Goal: Book appointment/travel/reservation

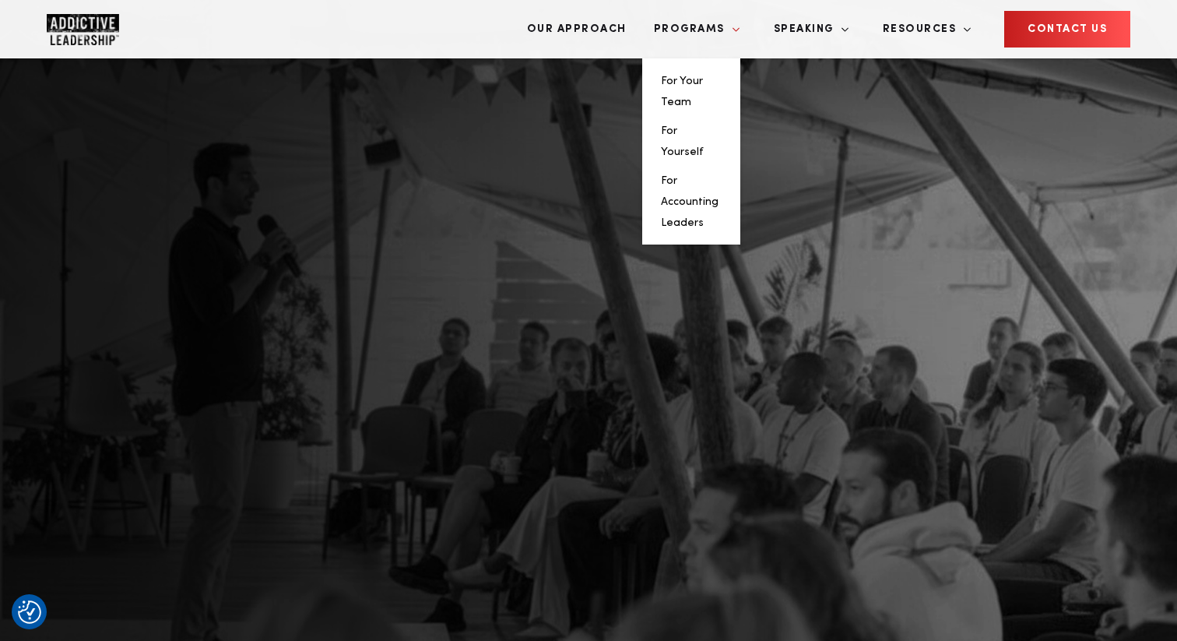
scroll to position [611, 0]
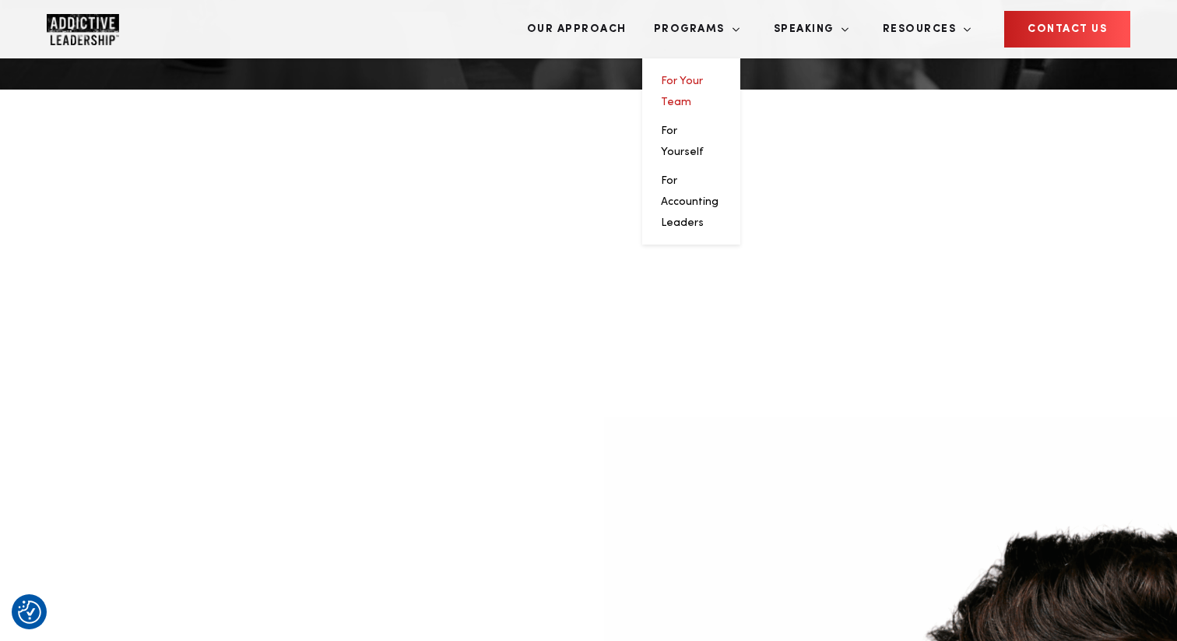
click at [703, 76] on link "For Your Team" at bounding box center [682, 92] width 42 height 32
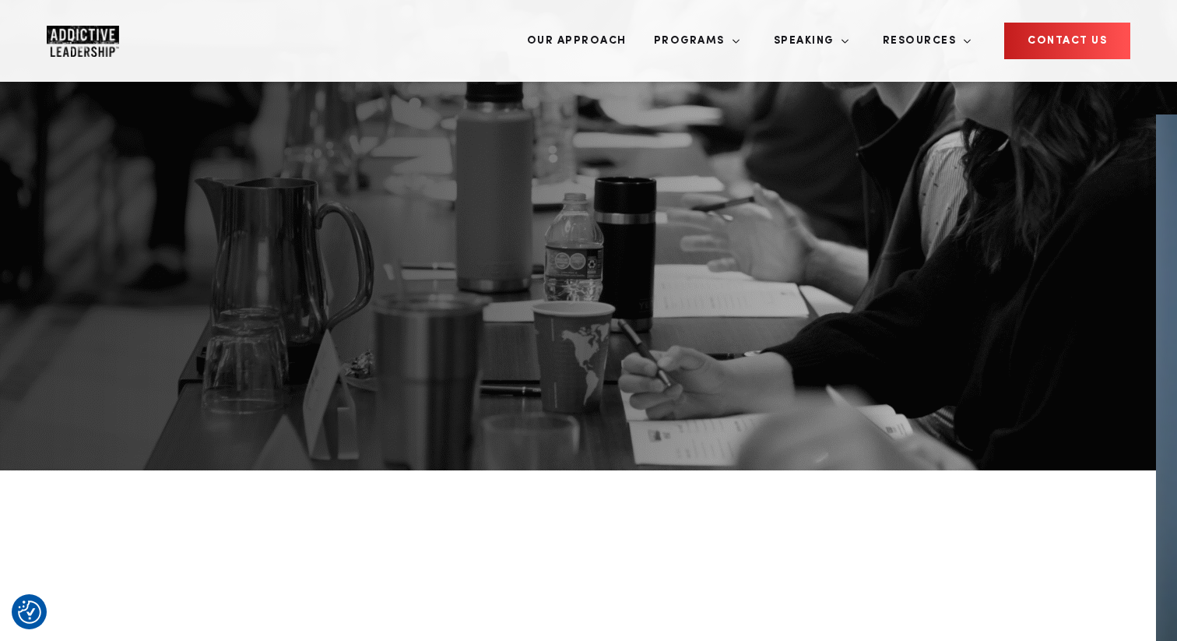
scroll to position [232, 0]
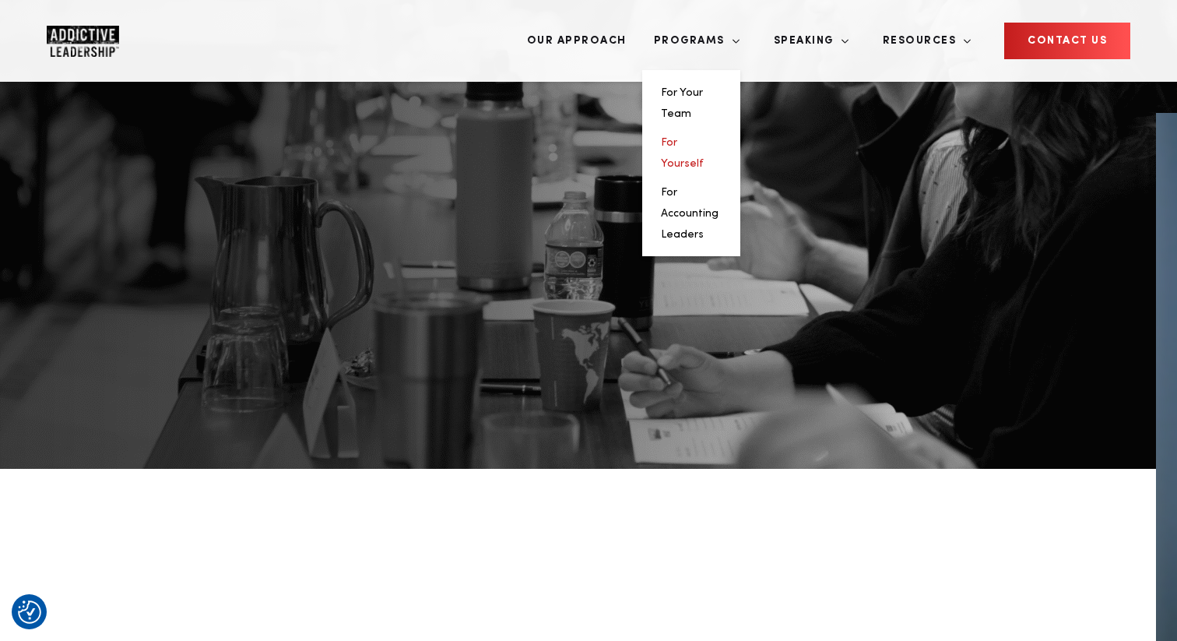
click at [704, 137] on link "For Yourself" at bounding box center [682, 153] width 43 height 32
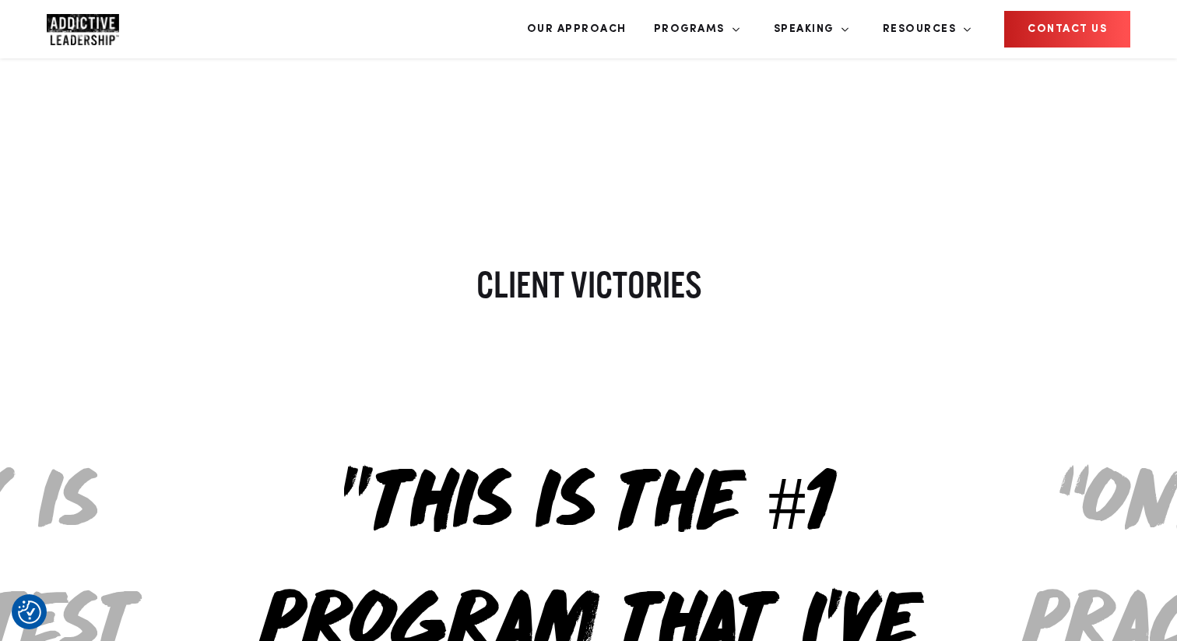
scroll to position [911, 0]
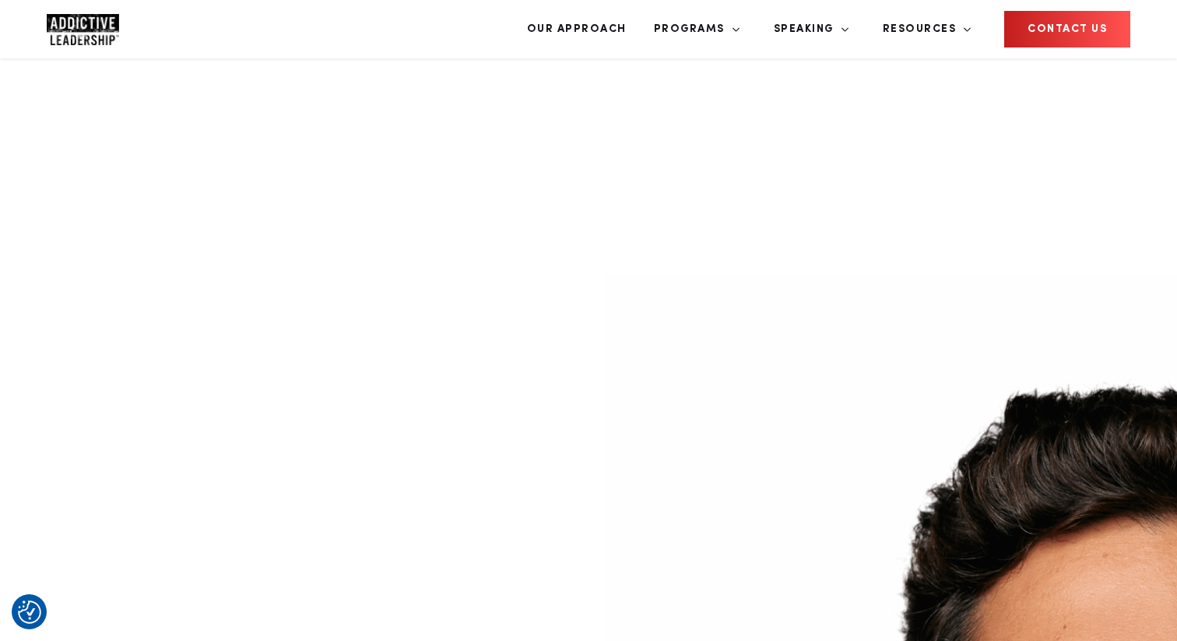
scroll to position [759, 0]
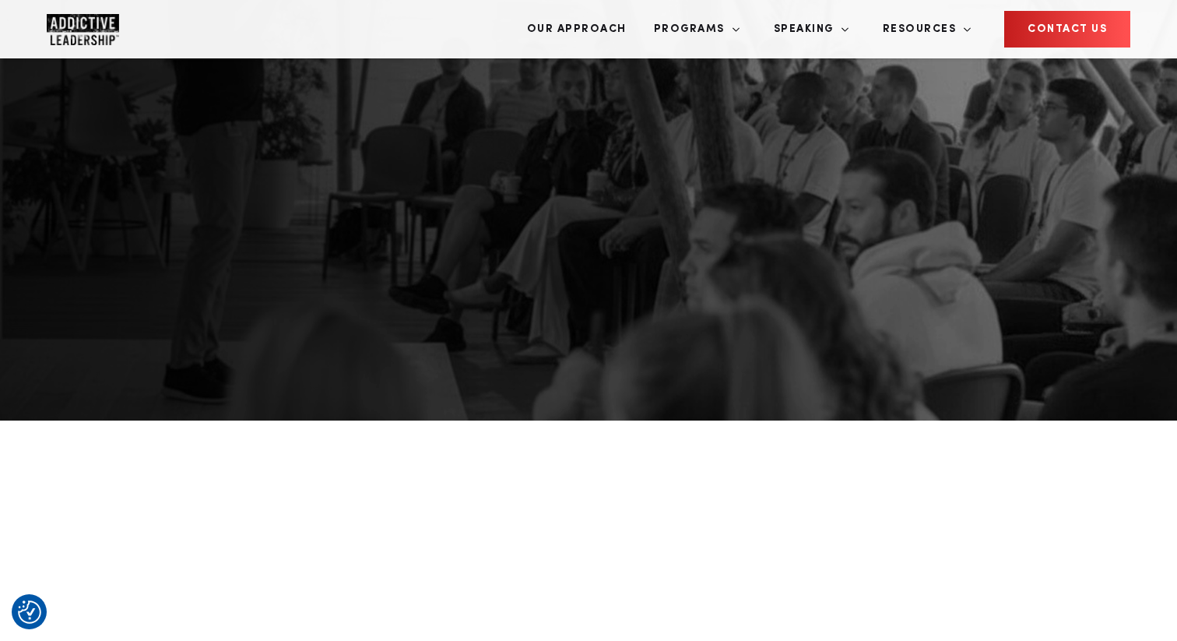
scroll to position [295, 0]
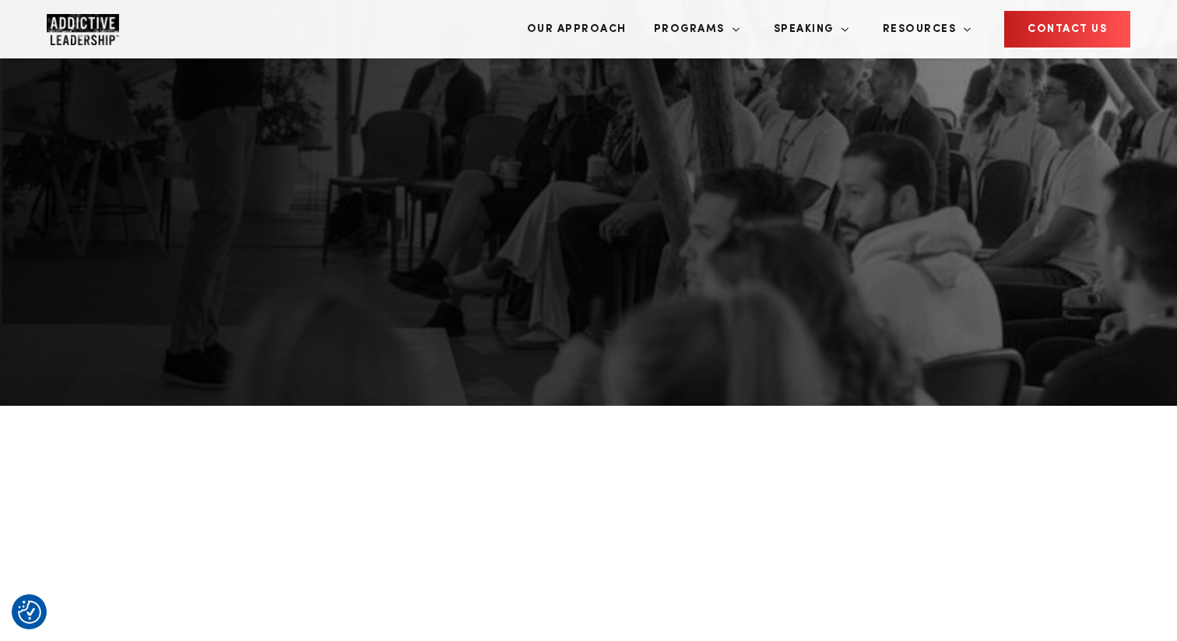
click at [96, 32] on img "Company Logo" at bounding box center [83, 29] width 72 height 31
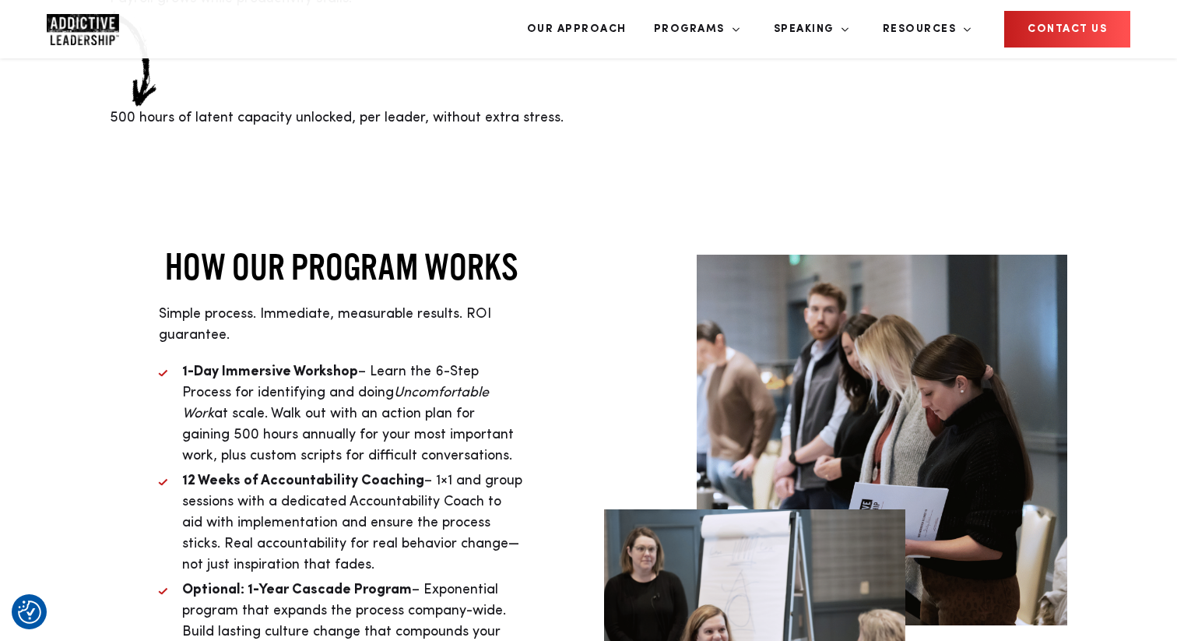
scroll to position [3702, 0]
